Goal: Task Accomplishment & Management: Check status

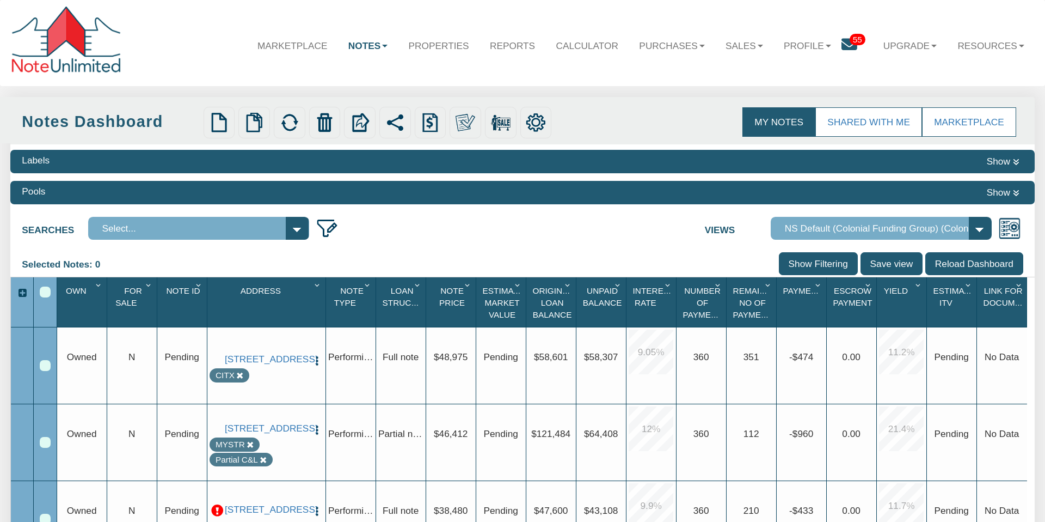
click at [371, 46] on link "Notes" at bounding box center [368, 45] width 60 height 32
click at [328, 74] on link "Dashboard" at bounding box center [337, 75] width 121 height 18
click at [848, 43] on icon at bounding box center [850, 45] width 16 height 16
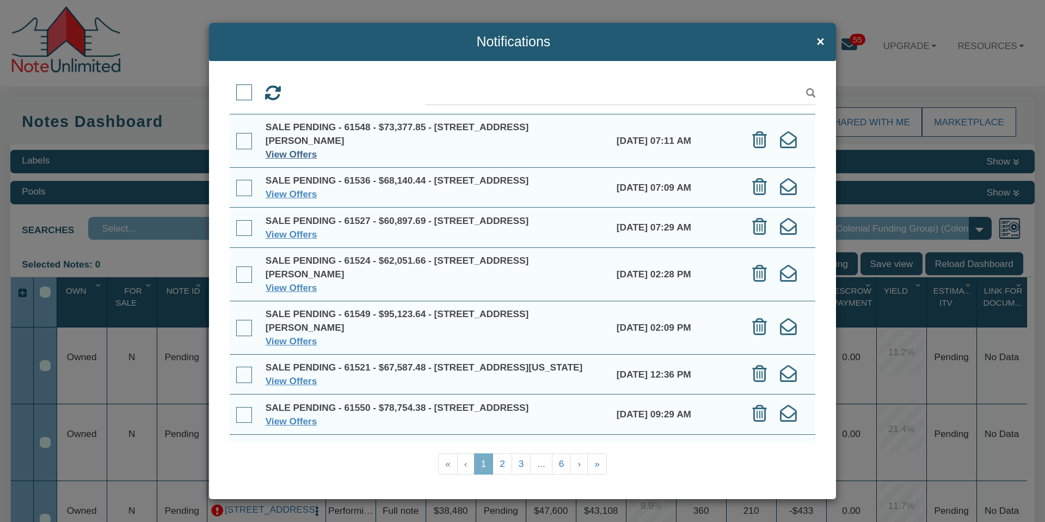
click at [276, 153] on link "View Offers" at bounding box center [292, 154] width 52 height 11
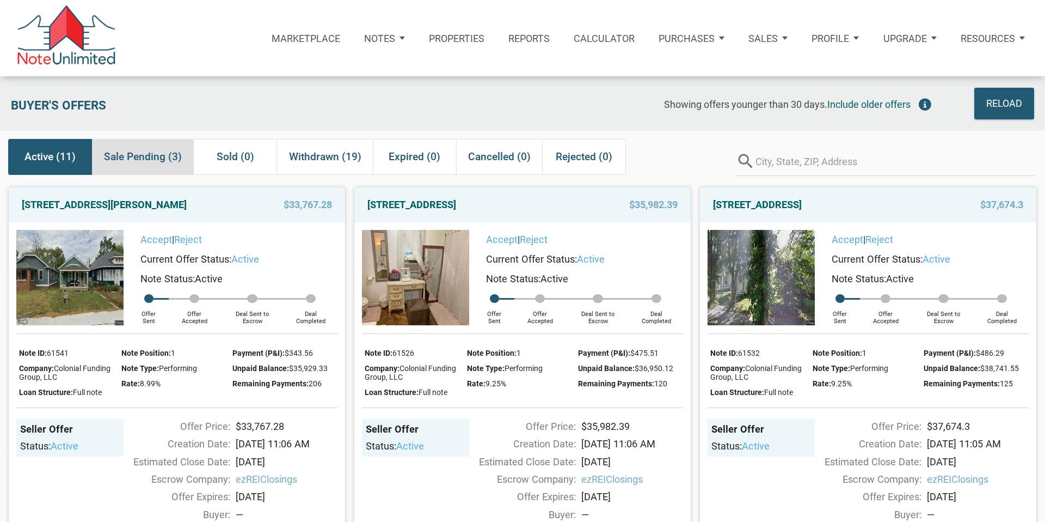
click at [150, 158] on span "Sale Pending (3)" at bounding box center [143, 157] width 78 height 20
